Goal: Task Accomplishment & Management: Use online tool/utility

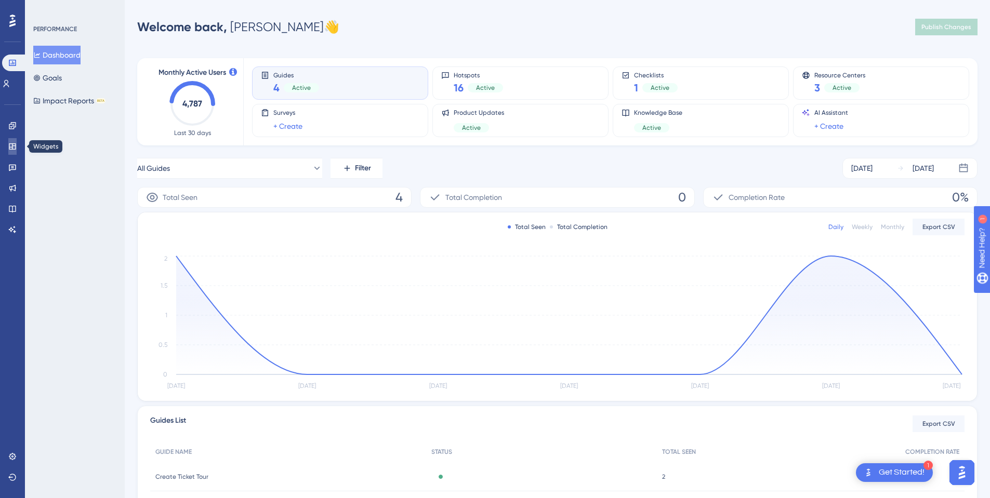
click at [15, 146] on icon at bounding box center [12, 146] width 7 height 6
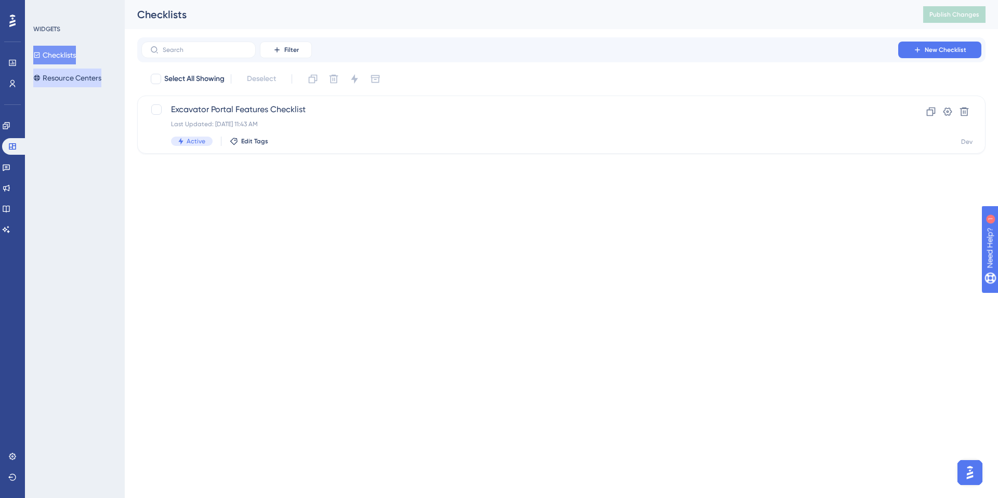
click at [52, 83] on button "Resource Centers" at bounding box center [67, 78] width 68 height 19
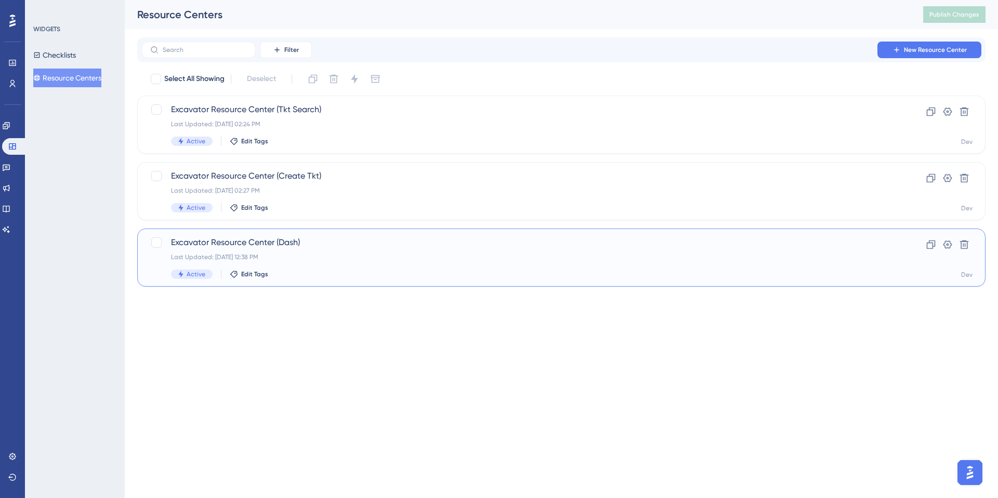
click at [249, 248] on span "Excavator Resource Center (Dash)" at bounding box center [519, 242] width 697 height 12
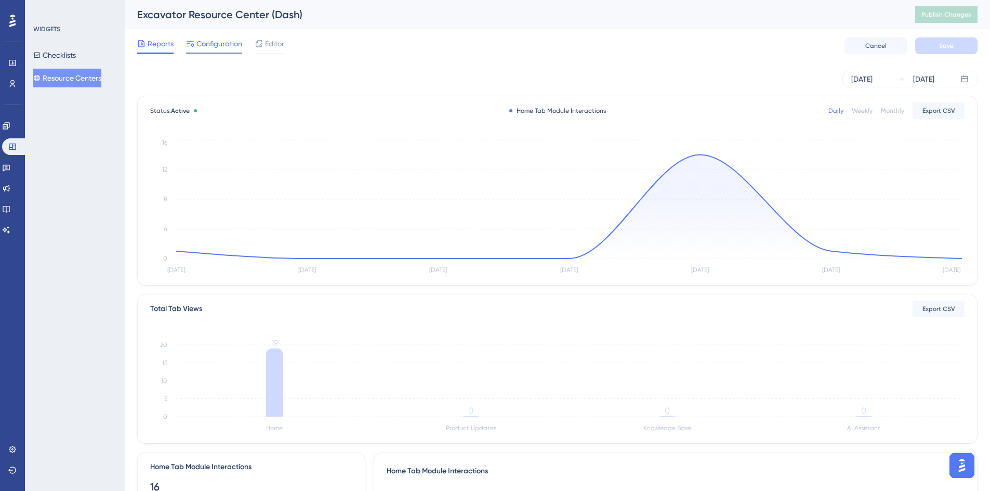
click at [221, 47] on span "Configuration" at bounding box center [219, 43] width 46 height 12
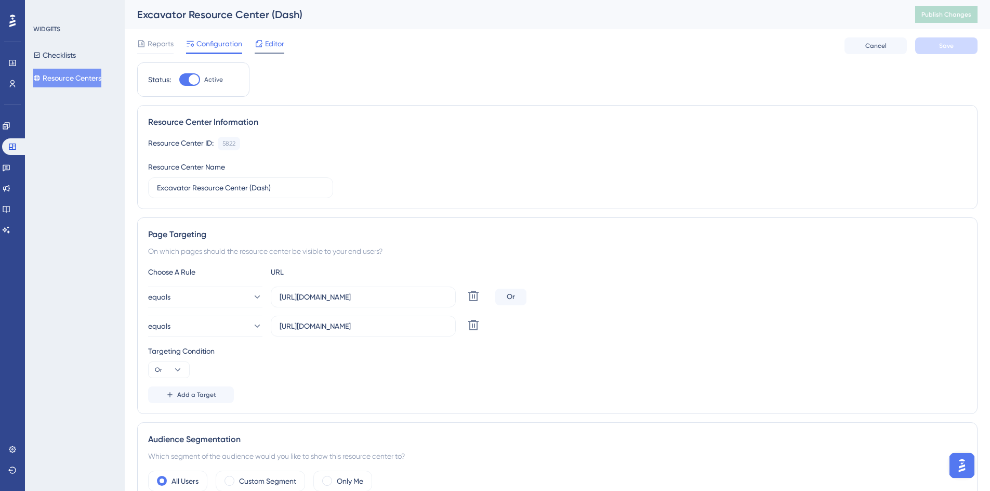
click at [269, 46] on span "Editor" at bounding box center [274, 43] width 19 height 12
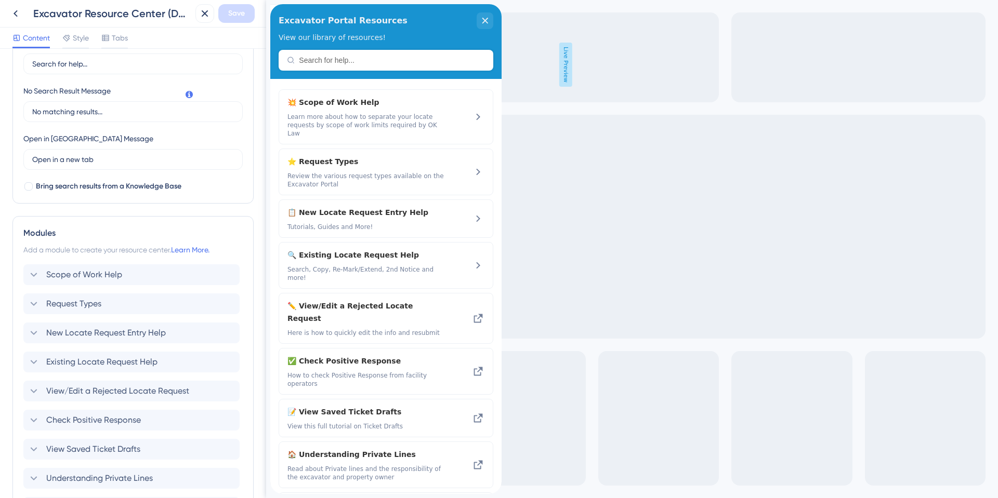
scroll to position [312, 0]
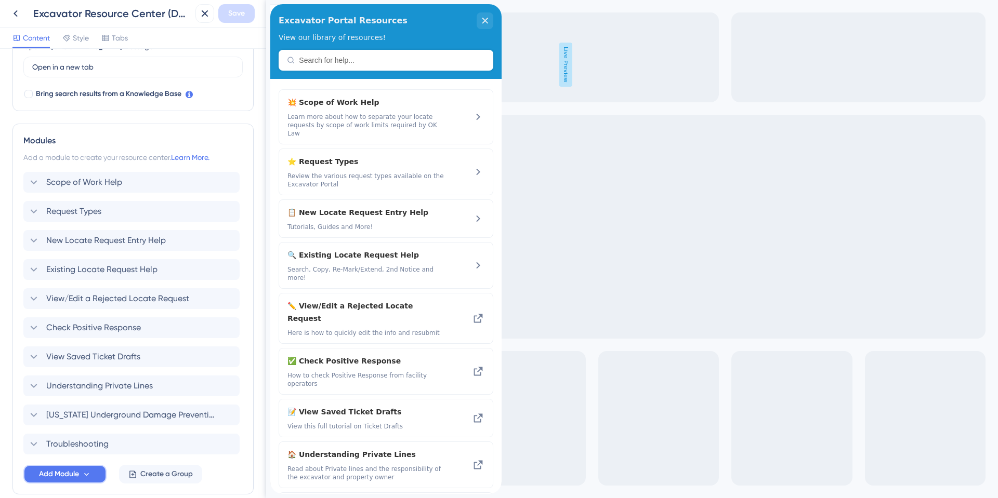
click at [61, 474] on span "Add Module" at bounding box center [59, 474] width 40 height 12
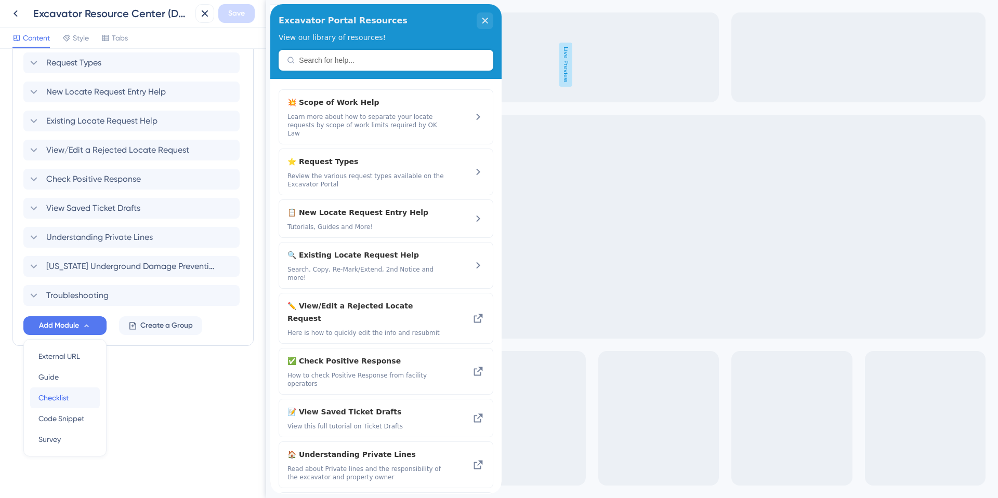
click at [58, 395] on span "Checklist" at bounding box center [53, 398] width 30 height 12
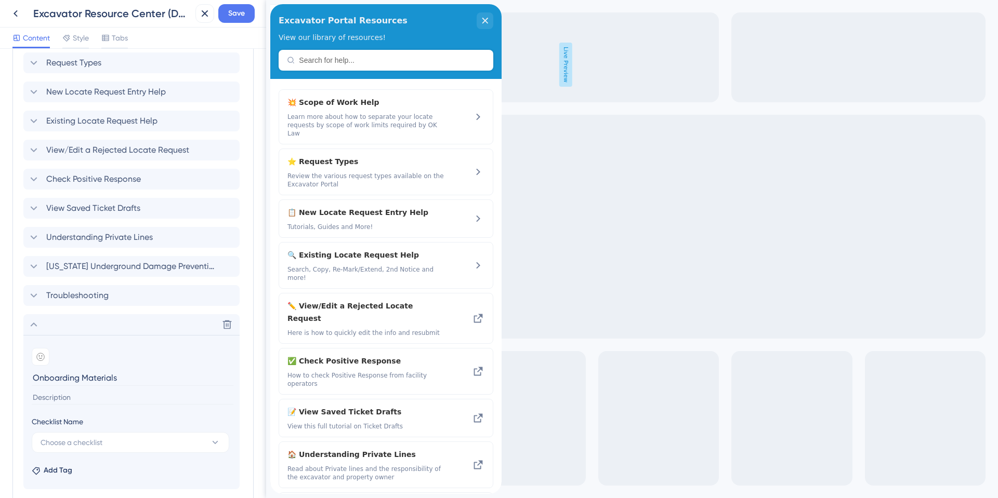
type input "Onboarding Materials"
click at [73, 401] on input at bounding box center [133, 398] width 202 height 14
type input "N"
click at [71, 440] on span "Choose a checklist" at bounding box center [72, 443] width 62 height 12
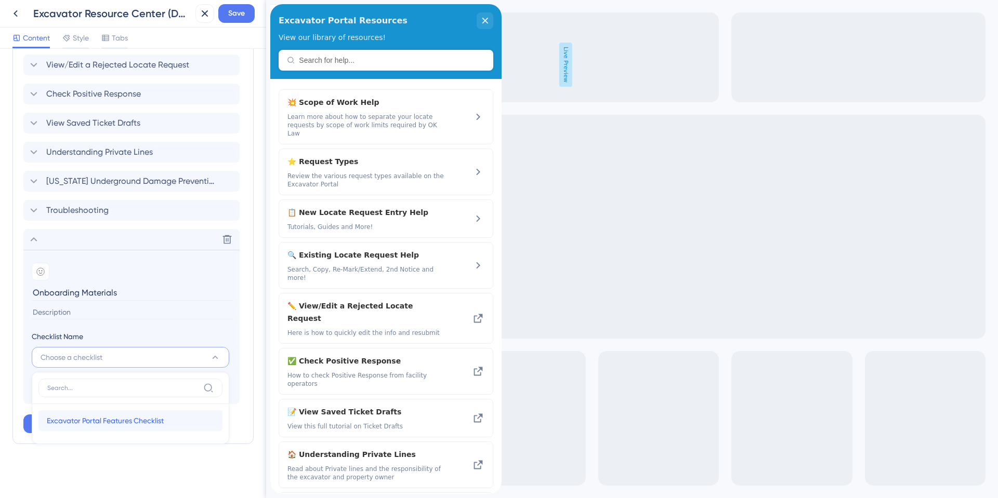
click at [90, 419] on span "Excavator Portal Features Checklist" at bounding box center [105, 421] width 117 height 12
type input "Excavator Portal Features Checklist"
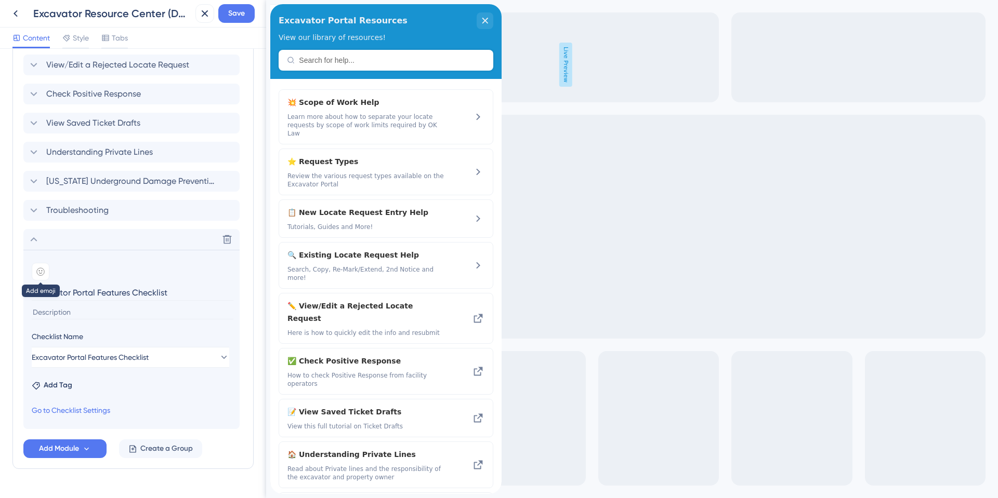
click at [44, 268] on icon at bounding box center [40, 272] width 8 height 8
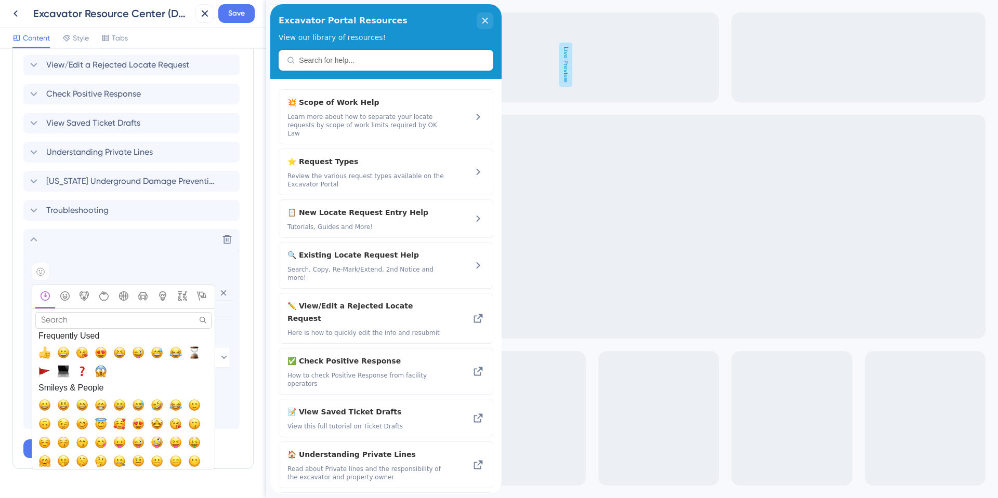
click at [71, 322] on input "Search" at bounding box center [123, 320] width 176 height 16
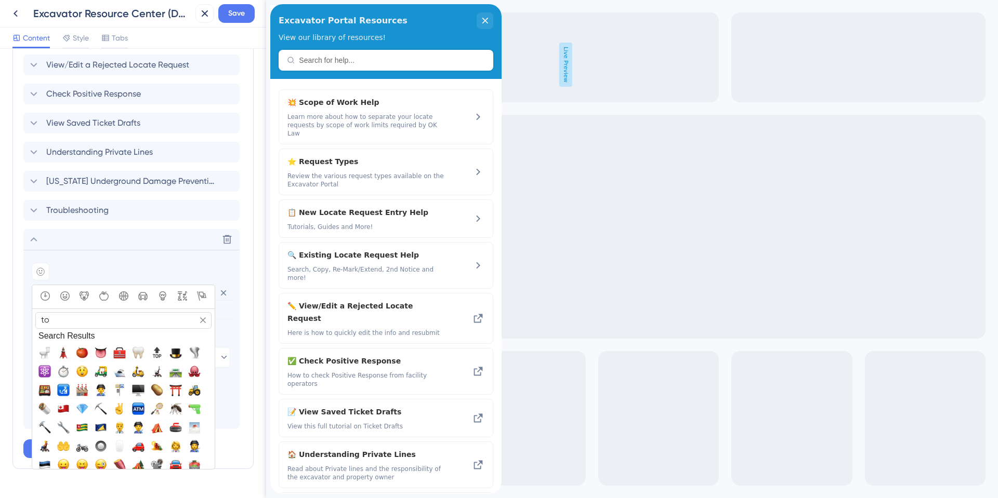
type input "t"
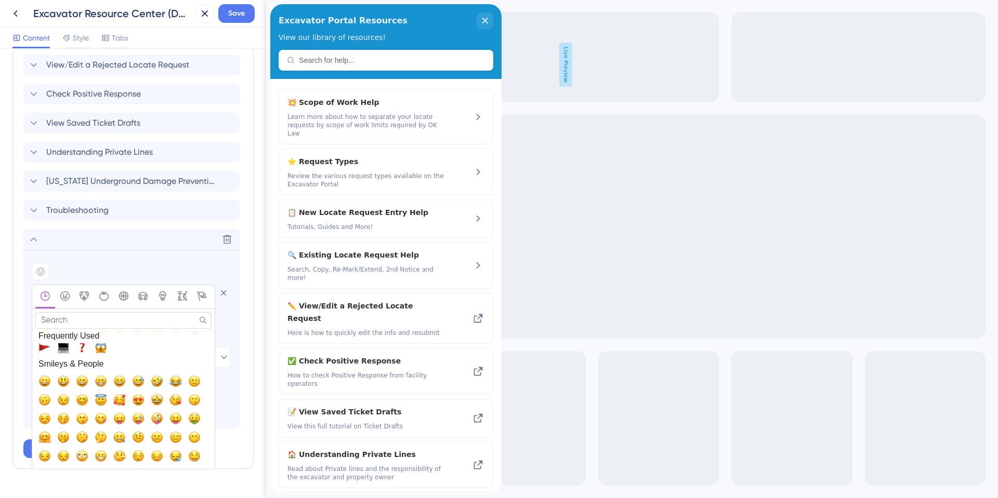
scroll to position [0, 0]
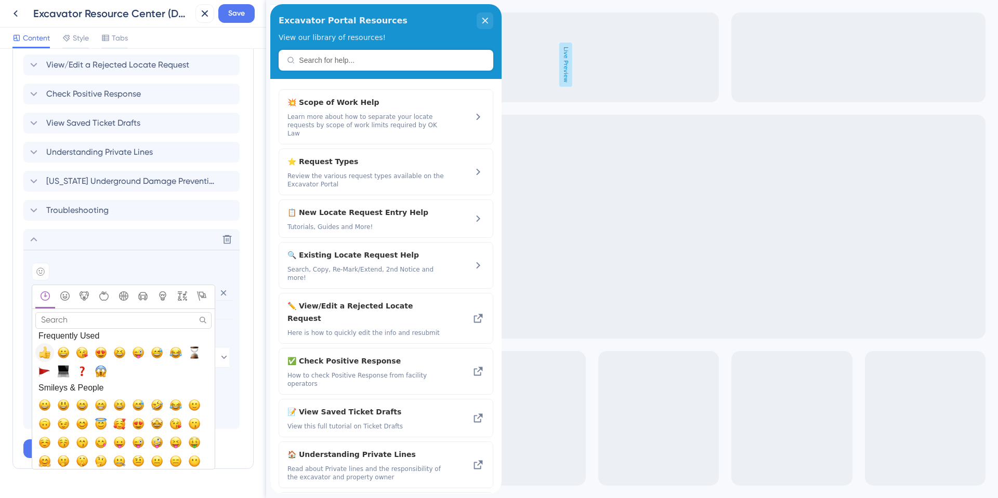
click at [43, 350] on span "👍, +1, thumbsup" at bounding box center [44, 353] width 12 height 12
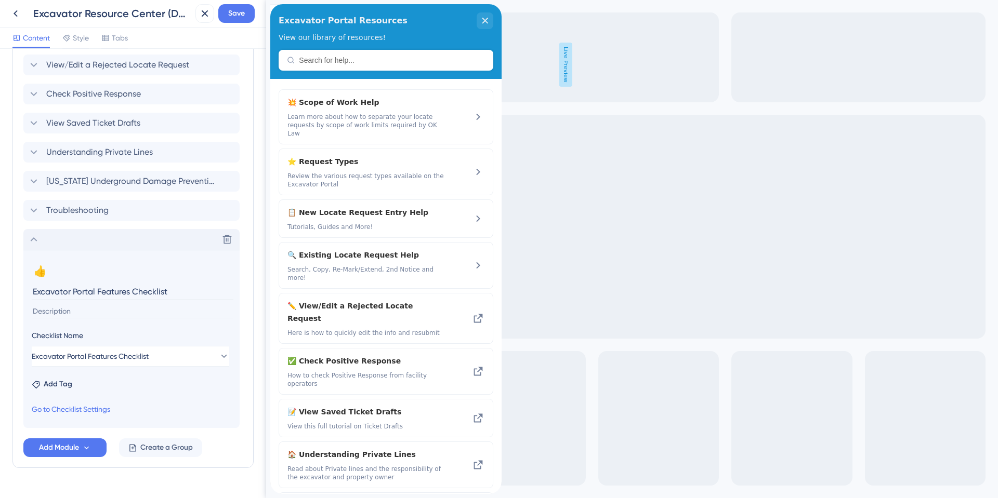
click at [30, 239] on icon at bounding box center [34, 239] width 12 height 12
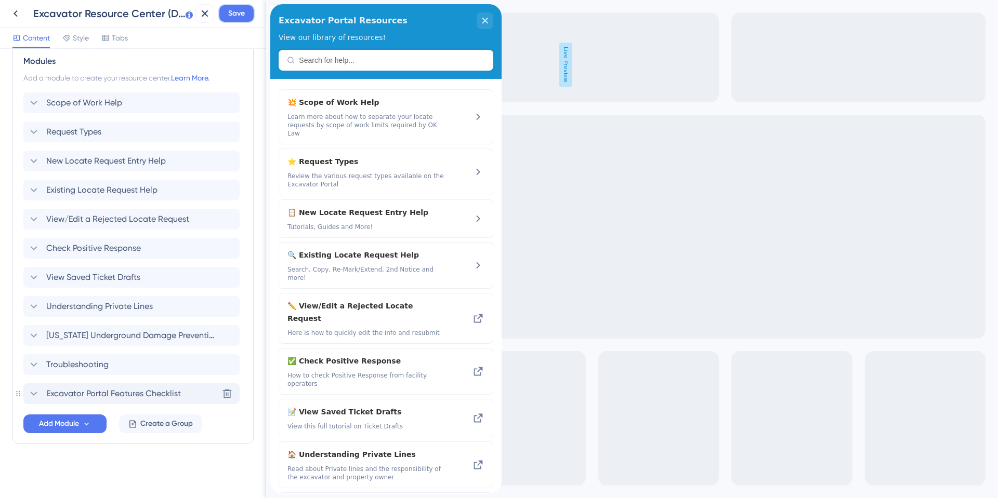
click at [242, 16] on span "Save" at bounding box center [236, 13] width 17 height 12
click at [11, 12] on icon at bounding box center [15, 13] width 12 height 12
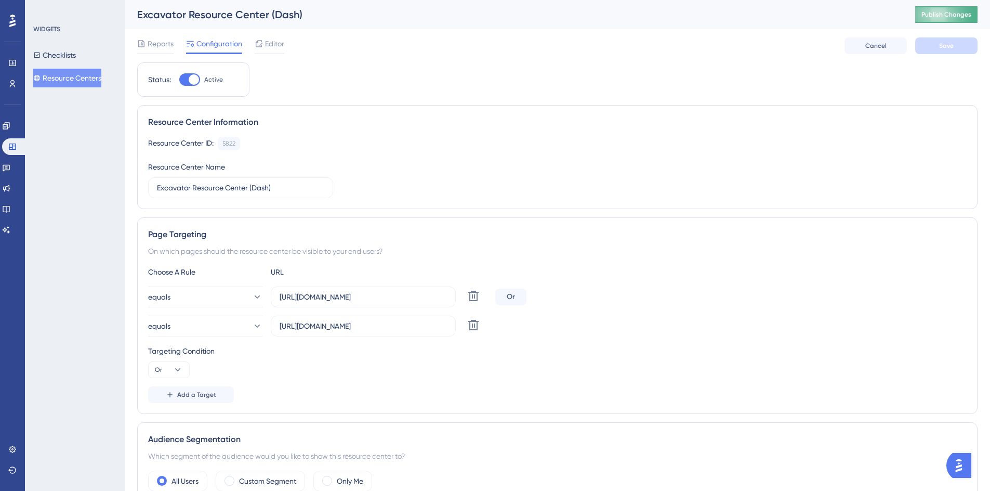
click at [968, 12] on span "Publish Changes" at bounding box center [946, 14] width 50 height 8
click at [761, 279] on div "Choose A Rule URL equals https://geoappdev.okie811.org/ui/dashboard Delete Or e…" at bounding box center [557, 334] width 819 height 137
click at [281, 41] on span "Editor" at bounding box center [274, 43] width 19 height 12
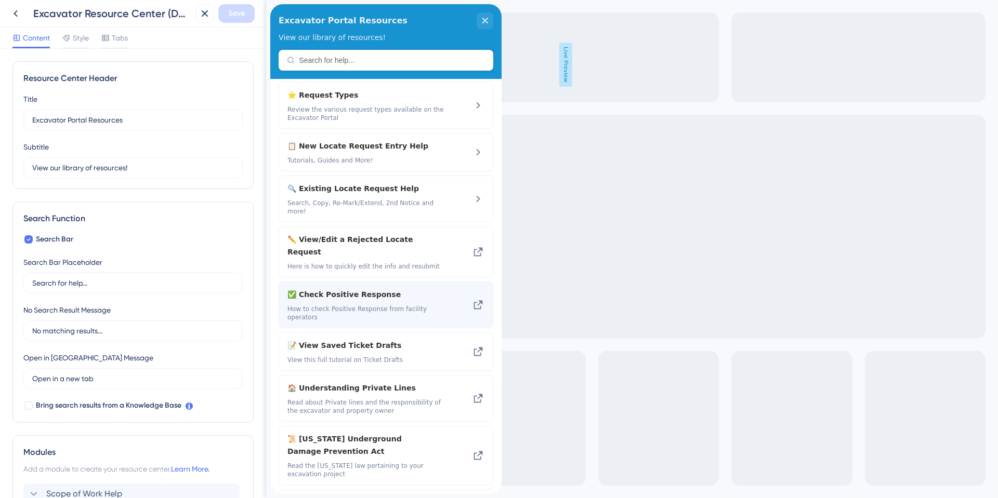
scroll to position [126, 0]
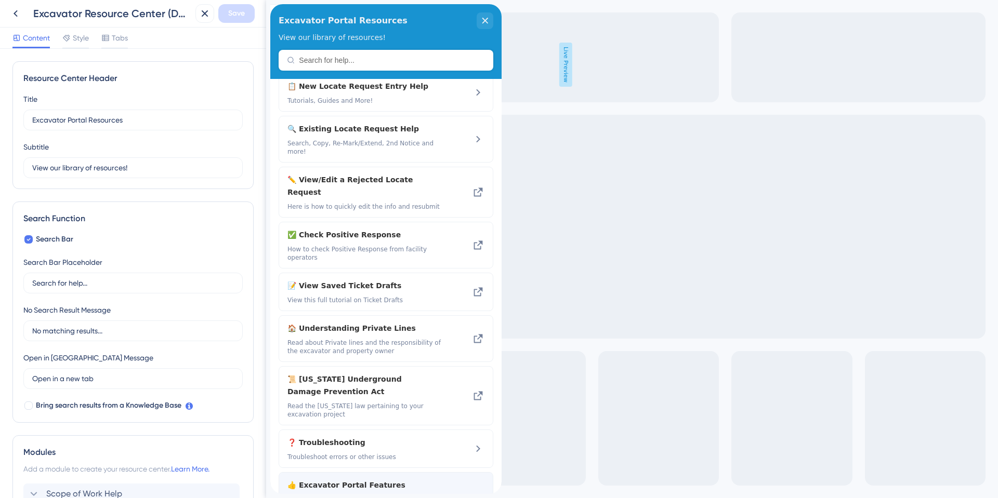
click at [399, 479] on span "👍 Excavator Portal Features Checklist" at bounding box center [365, 491] width 157 height 25
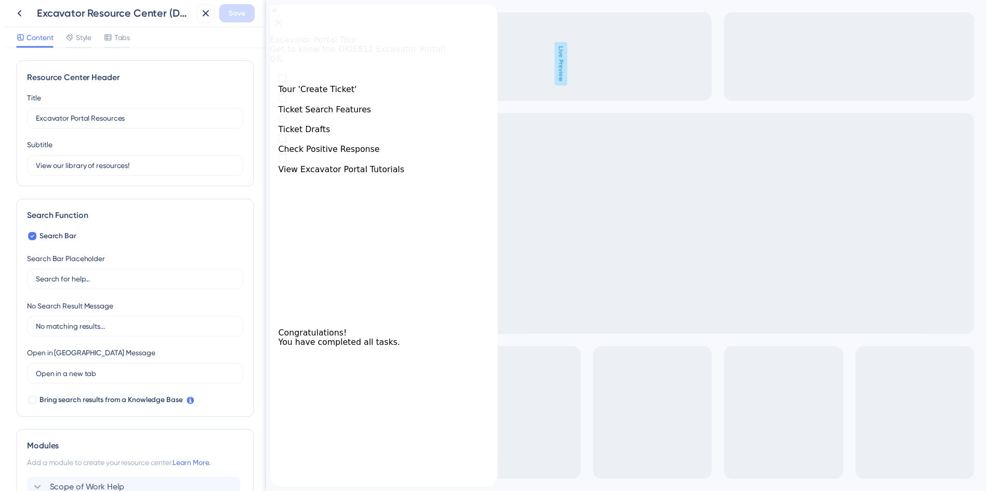
scroll to position [0, 0]
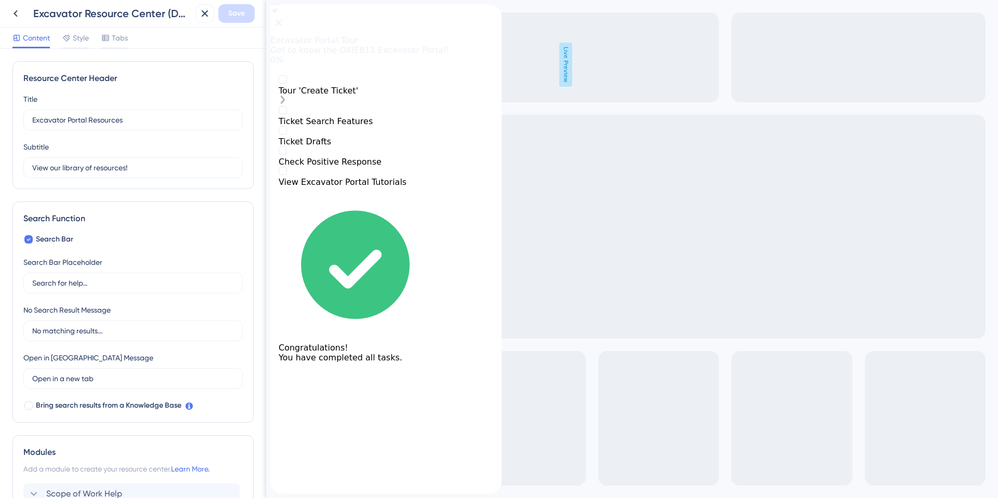
click at [323, 96] on div "Tour 'Create Ticket'" at bounding box center [386, 91] width 215 height 10
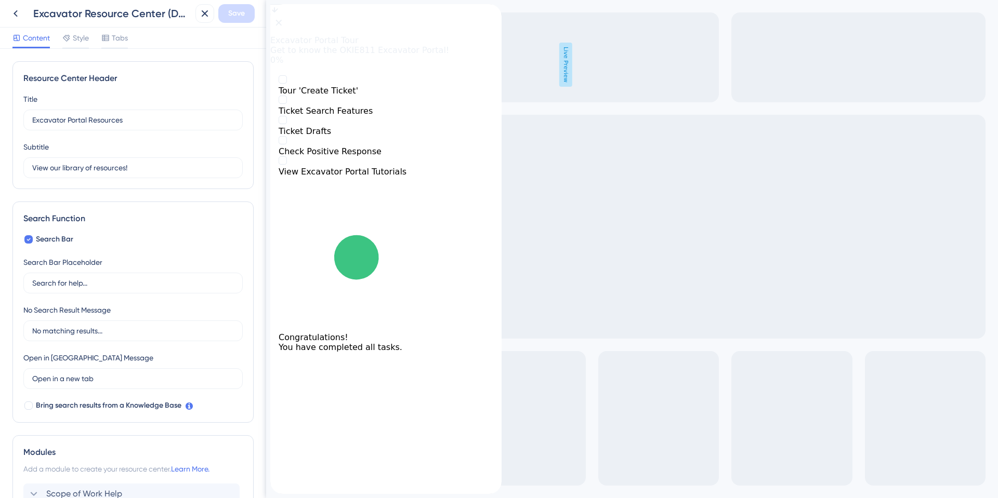
click at [282, 22] on icon "close resource center" at bounding box center [279, 23] width 6 height 6
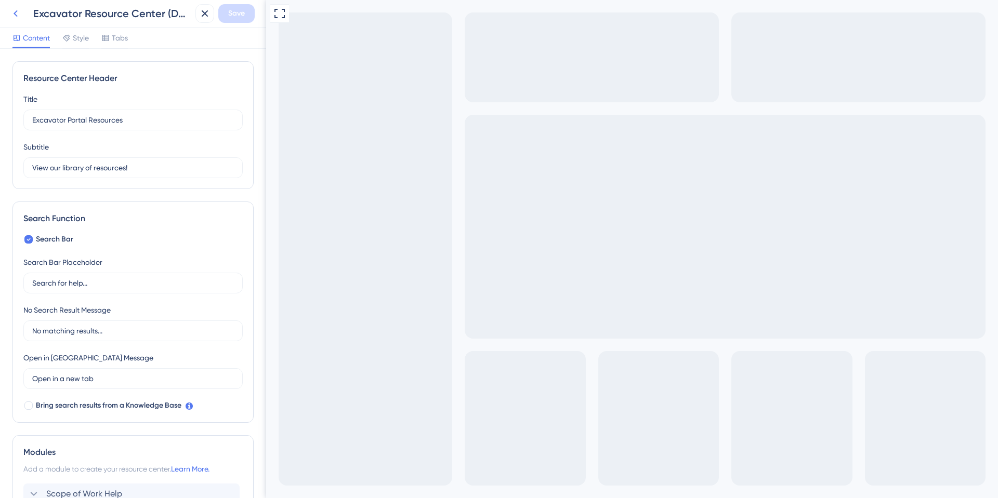
click at [13, 11] on icon at bounding box center [15, 13] width 12 height 12
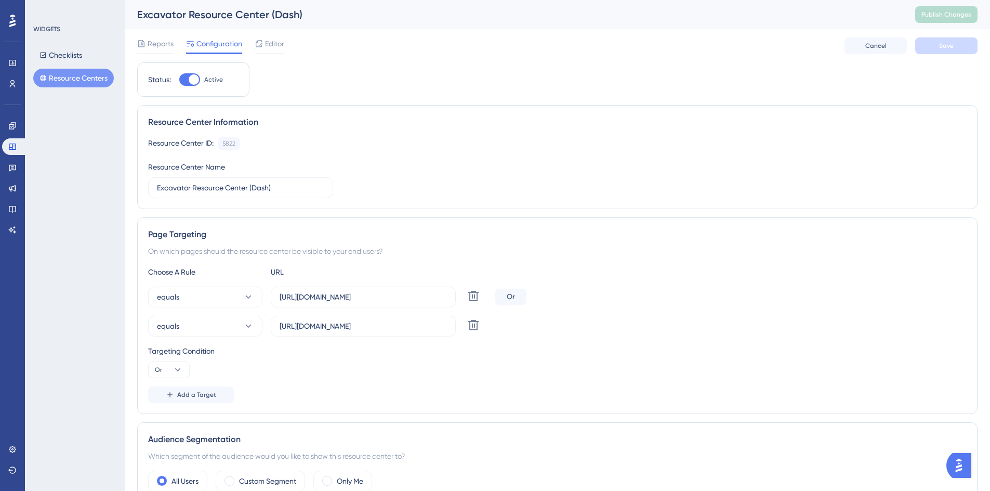
click at [78, 78] on button "Resource Centers" at bounding box center [73, 78] width 81 height 19
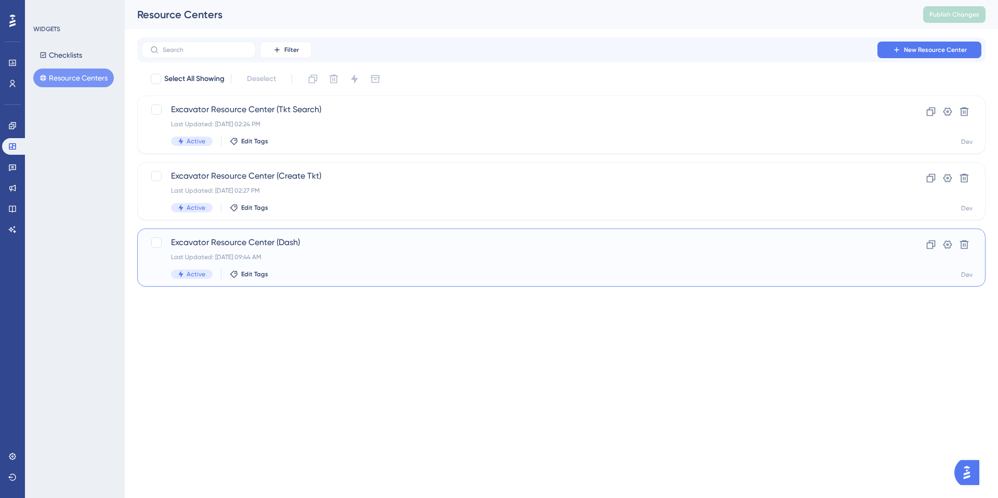
click at [270, 245] on span "Excavator Resource Center (Dash)" at bounding box center [519, 242] width 697 height 12
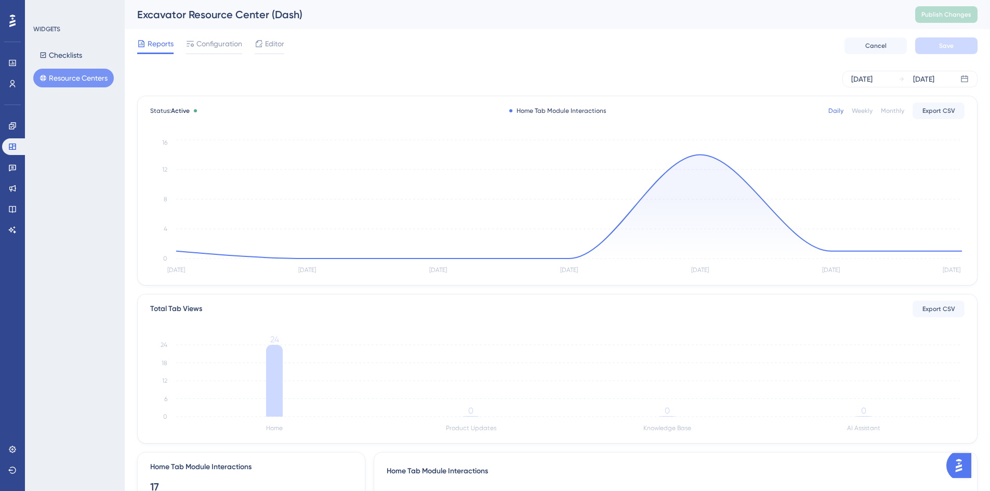
click at [55, 80] on button "Resource Centers" at bounding box center [73, 78] width 81 height 19
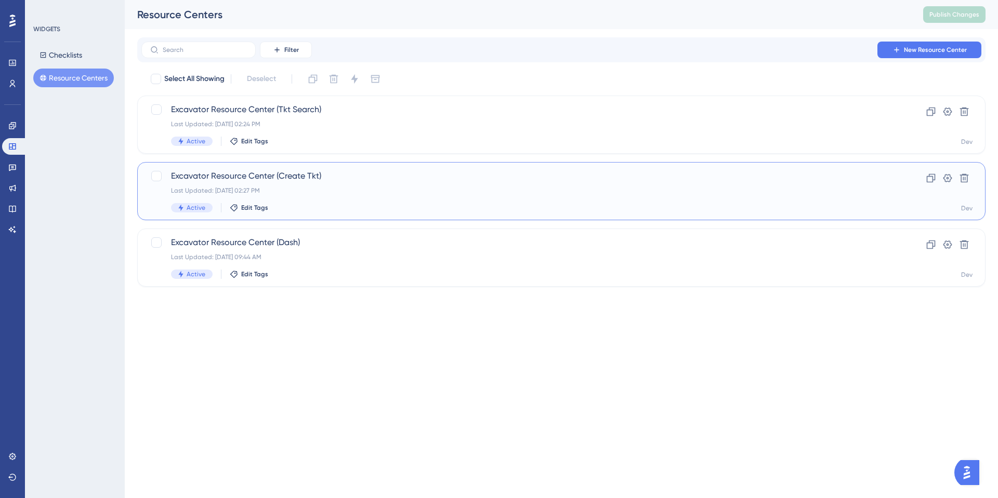
click at [295, 174] on span "Excavator Resource Center (Create Tkt)" at bounding box center [519, 176] width 697 height 12
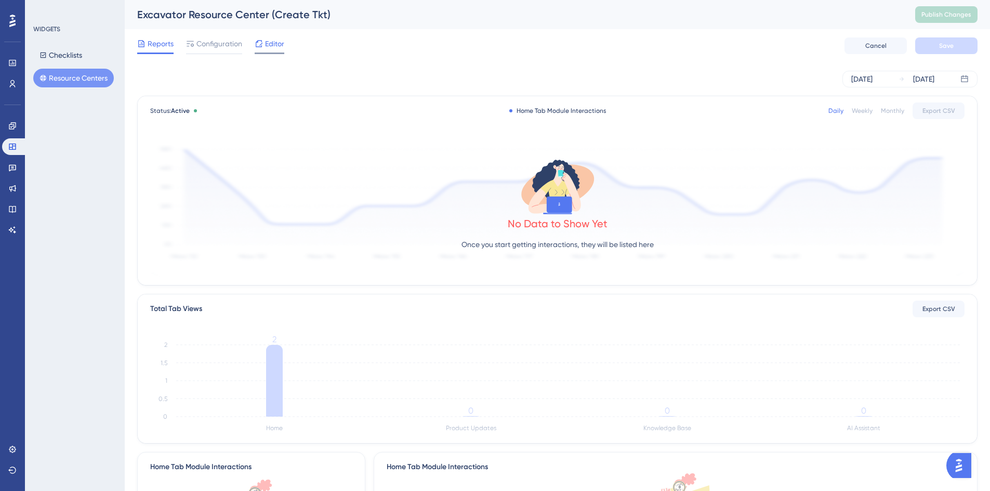
click at [270, 47] on span "Editor" at bounding box center [274, 43] width 19 height 12
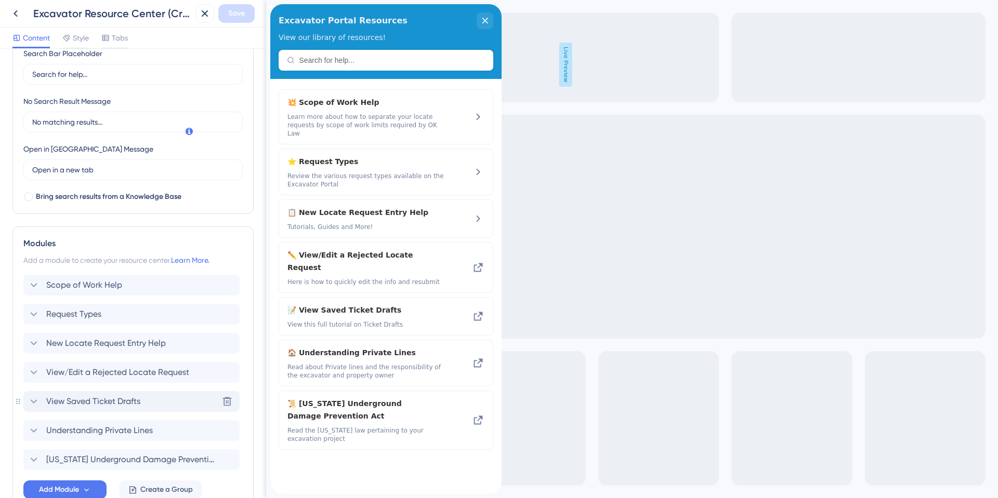
scroll to position [275, 0]
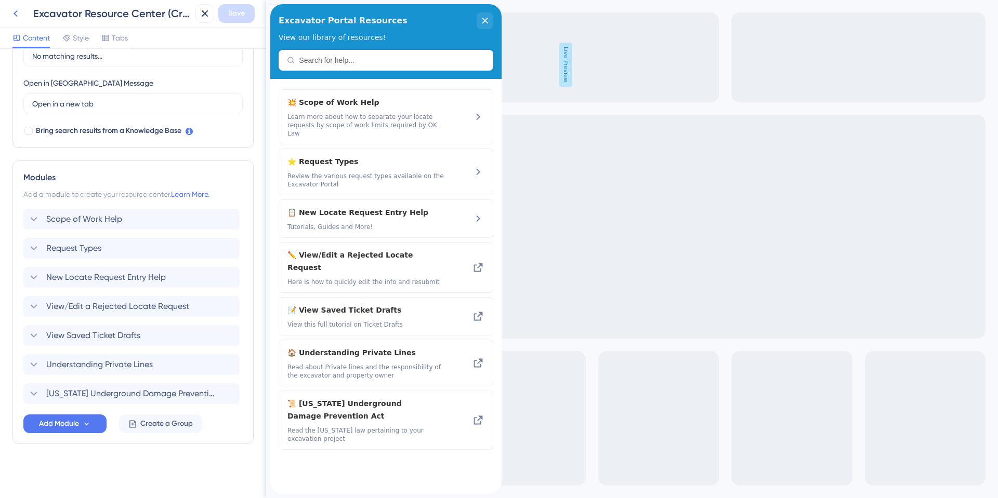
click at [20, 9] on icon at bounding box center [15, 13] width 12 height 12
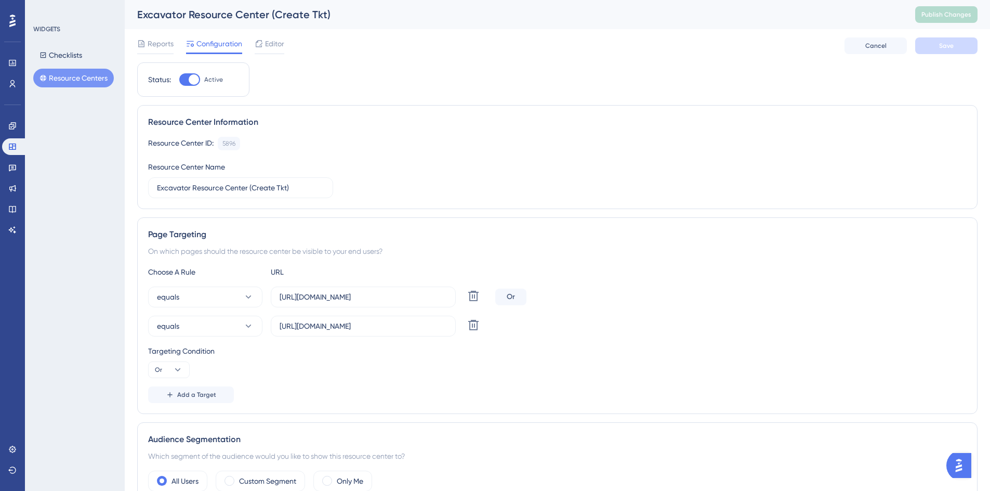
click at [85, 80] on button "Resource Centers" at bounding box center [73, 78] width 81 height 19
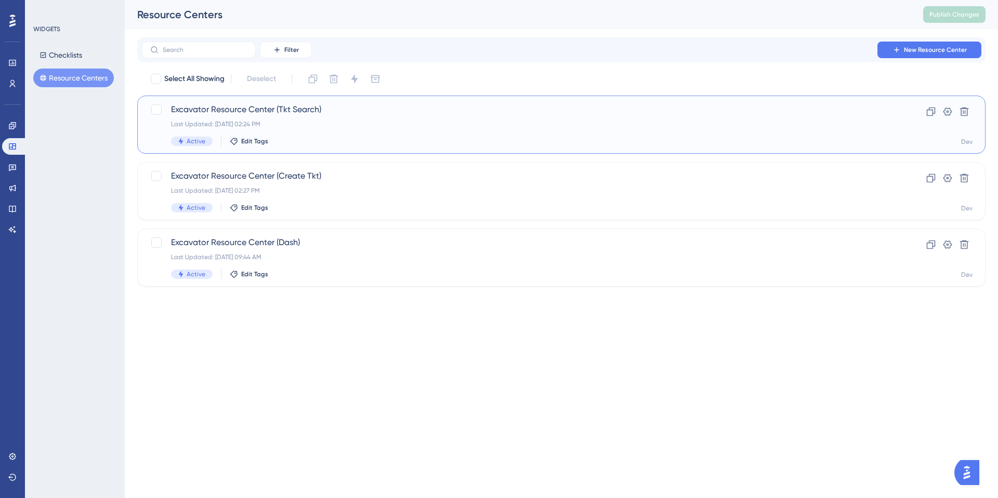
click at [258, 110] on span "Excavator Resource Center (Tkt Search)" at bounding box center [519, 109] width 697 height 12
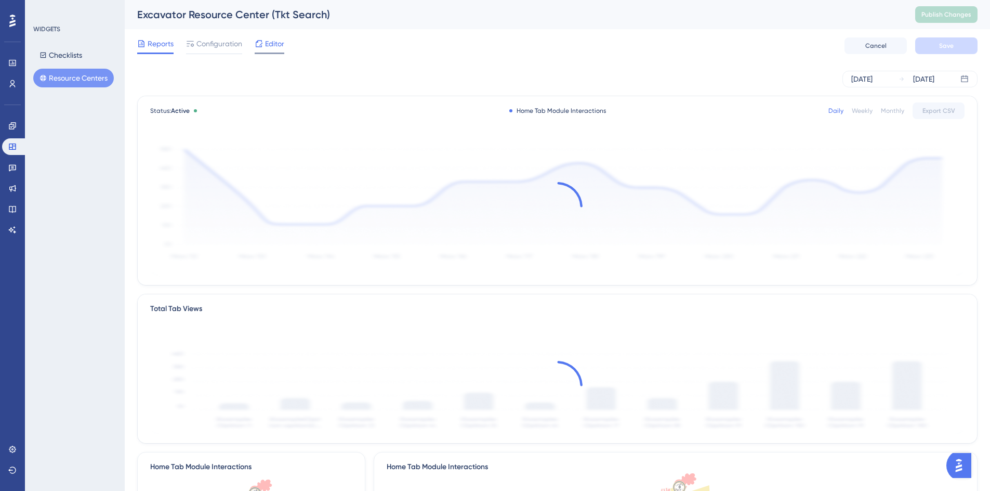
click at [268, 48] on span "Editor" at bounding box center [274, 43] width 19 height 12
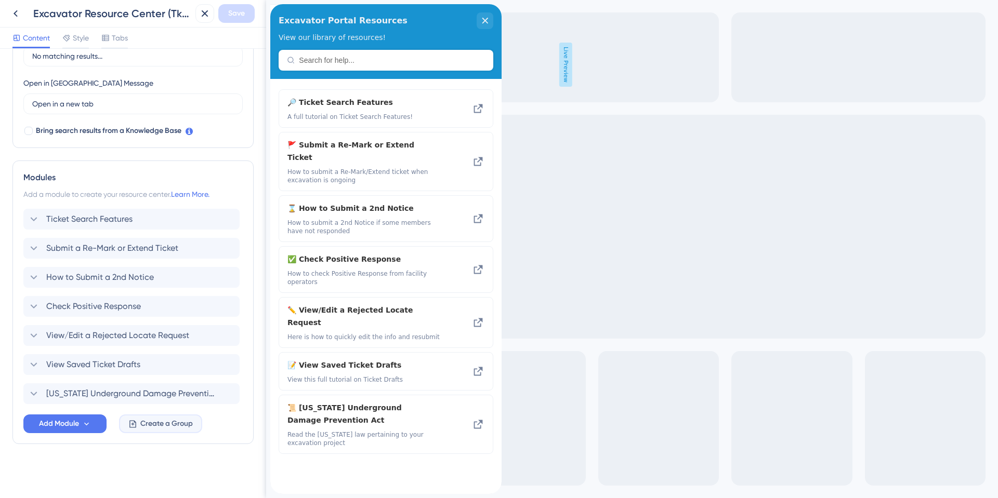
click at [188, 428] on span "Create a Group" at bounding box center [166, 424] width 52 height 12
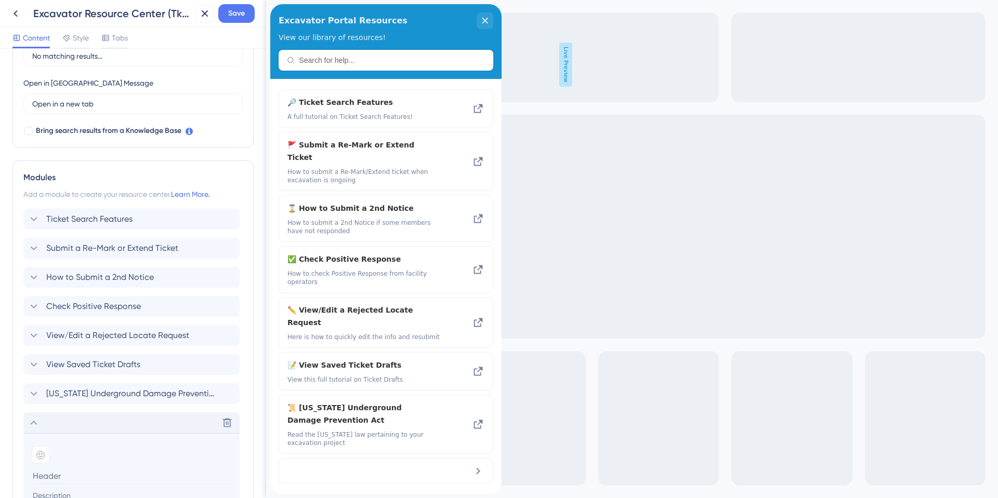
click at [93, 419] on div "Delete" at bounding box center [131, 423] width 216 height 21
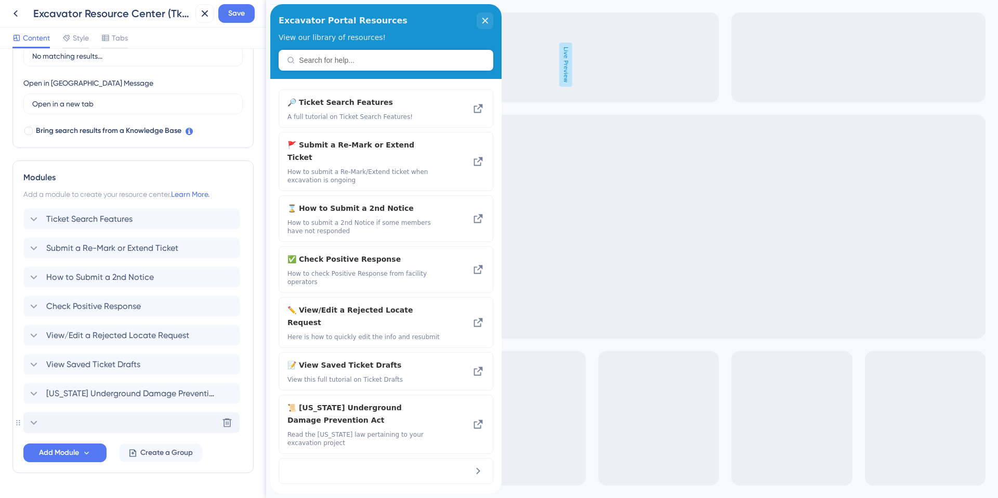
click at [93, 419] on div "Delete" at bounding box center [131, 423] width 216 height 21
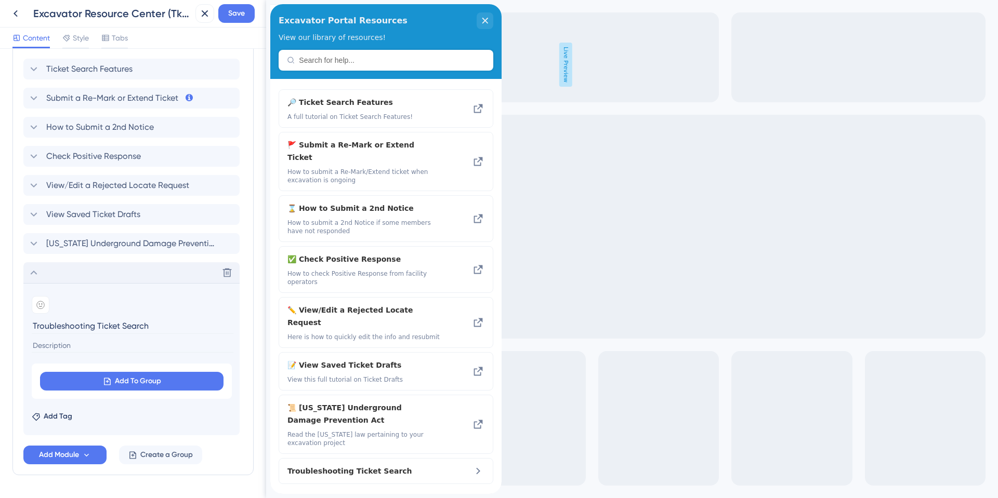
scroll to position [431, 0]
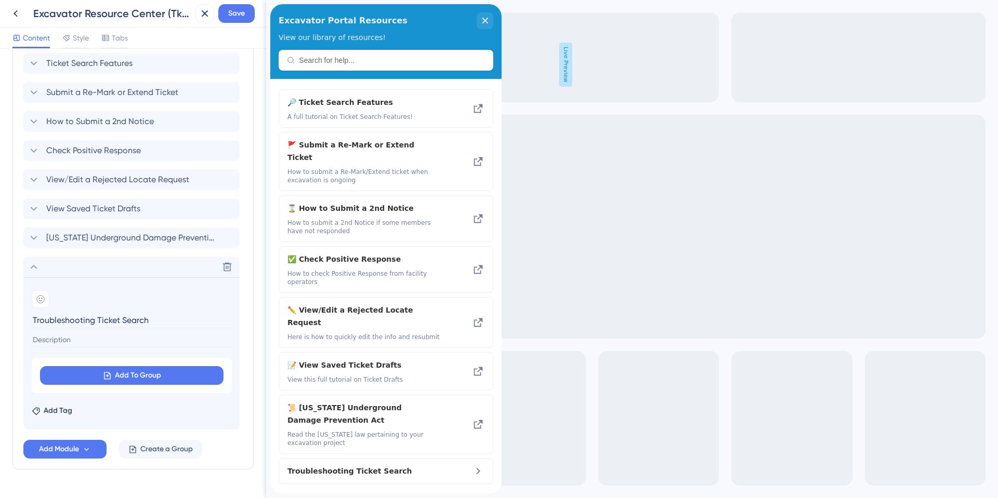
type input "Troubleshooting Ticket Search"
click at [55, 344] on input at bounding box center [133, 340] width 202 height 14
type input "v"
type input "View troubleshooting steps for various Ticket Search features"
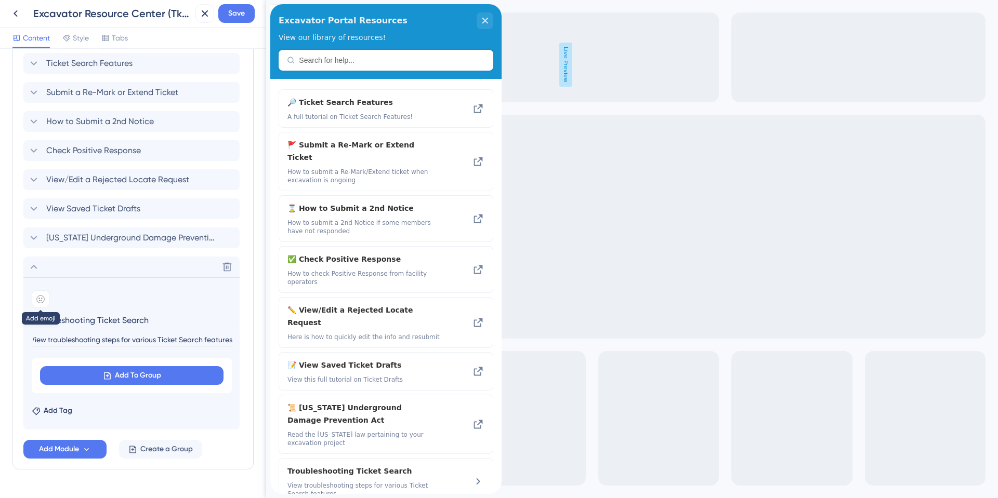
click at [43, 301] on icon at bounding box center [40, 299] width 8 height 8
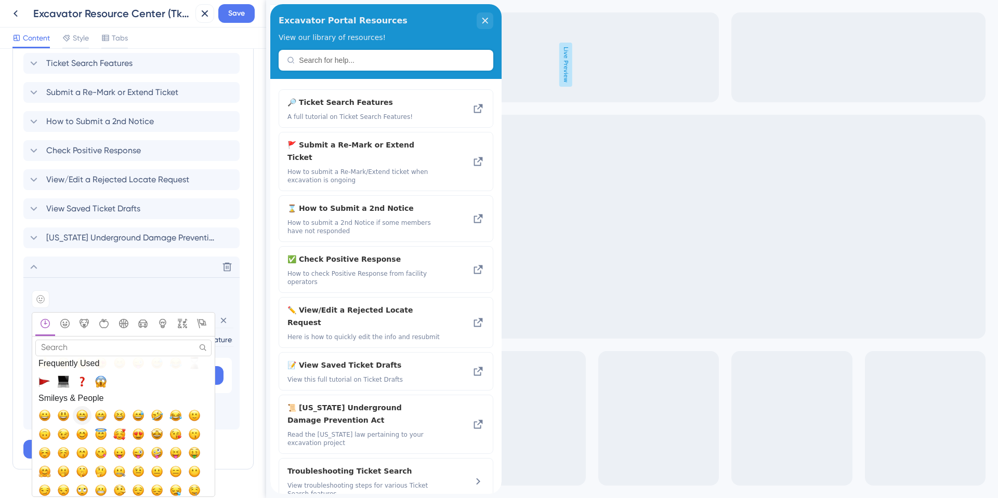
scroll to position [0, 0]
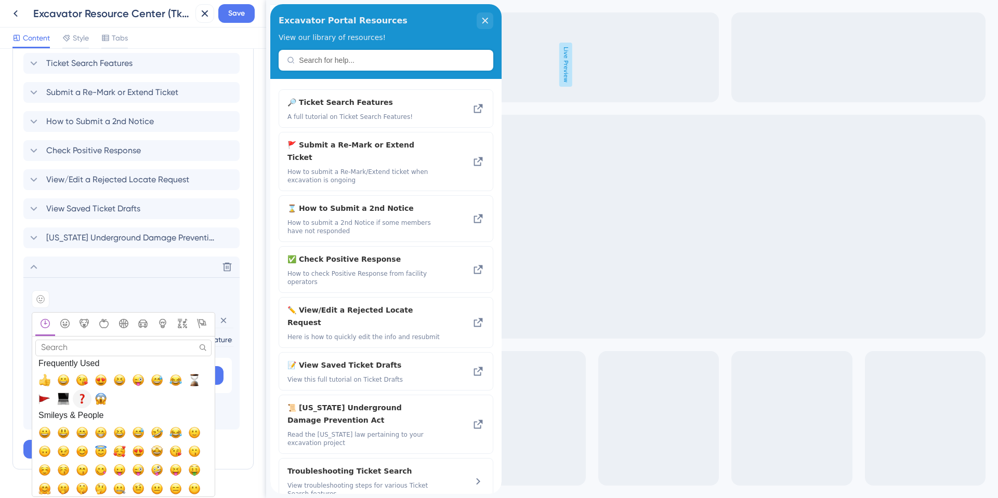
click at [80, 398] on span "❓, question" at bounding box center [82, 399] width 12 height 12
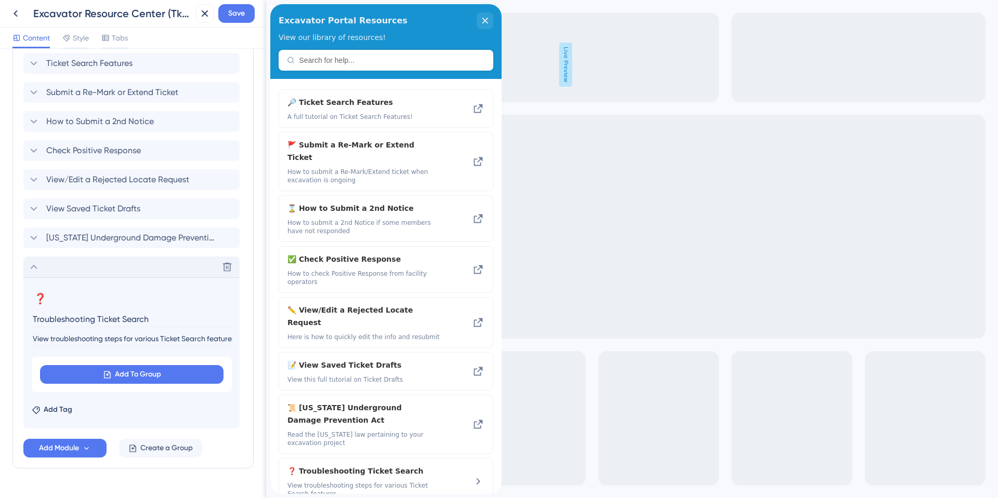
click at [32, 268] on icon at bounding box center [34, 267] width 12 height 12
